Goal: Task Accomplishment & Management: Manage account settings

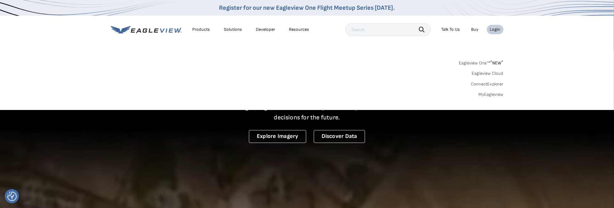
click at [496, 29] on div "Login" at bounding box center [495, 30] width 10 height 6
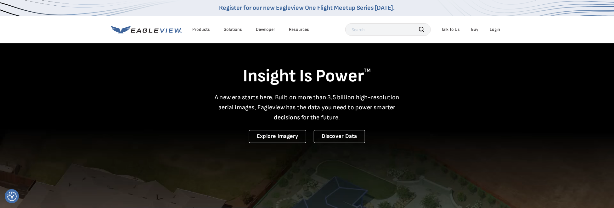
click at [496, 29] on div "Login" at bounding box center [495, 30] width 10 height 6
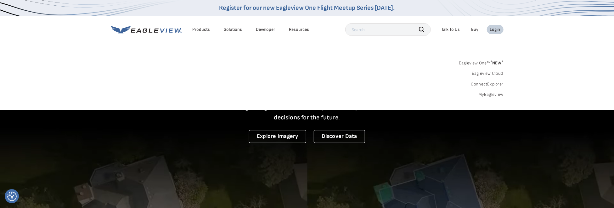
click at [489, 95] on link "MyEagleview" at bounding box center [491, 95] width 25 height 6
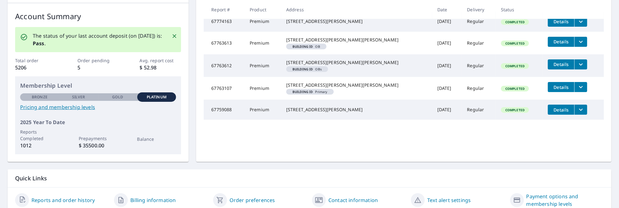
scroll to position [120, 0]
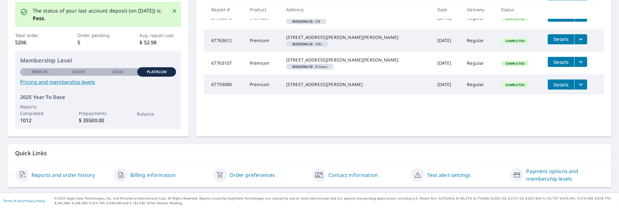
click at [547, 172] on link "Payment options and membership levels" at bounding box center [564, 175] width 77 height 15
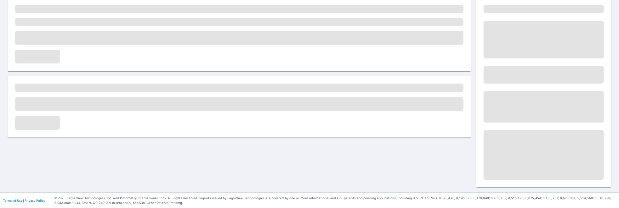
scroll to position [16, 0]
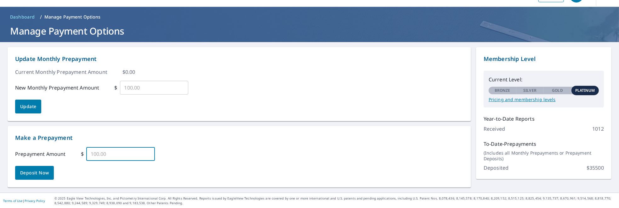
click at [131, 159] on input "text" at bounding box center [120, 154] width 69 height 18
type input "2500.00"
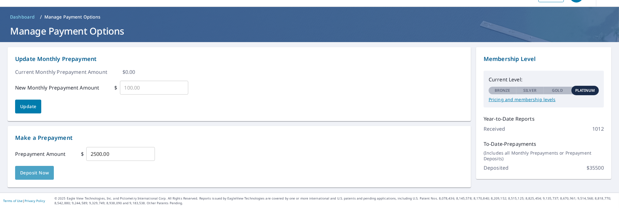
click at [31, 172] on span "Deposit Now" at bounding box center [34, 173] width 29 height 8
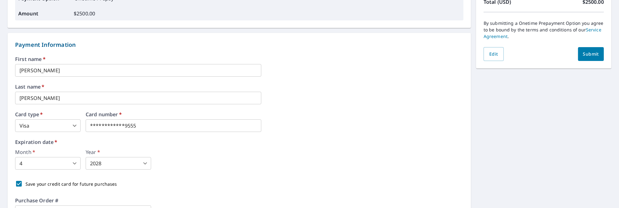
scroll to position [151, 0]
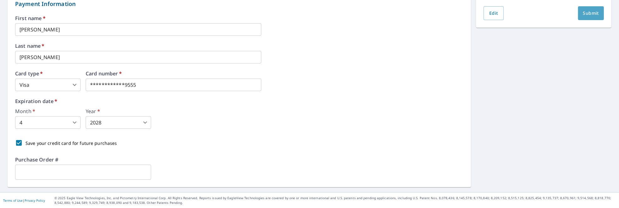
click at [587, 14] on span "Submit" at bounding box center [591, 13] width 16 height 8
